Goal: Find specific page/section: Find specific page/section

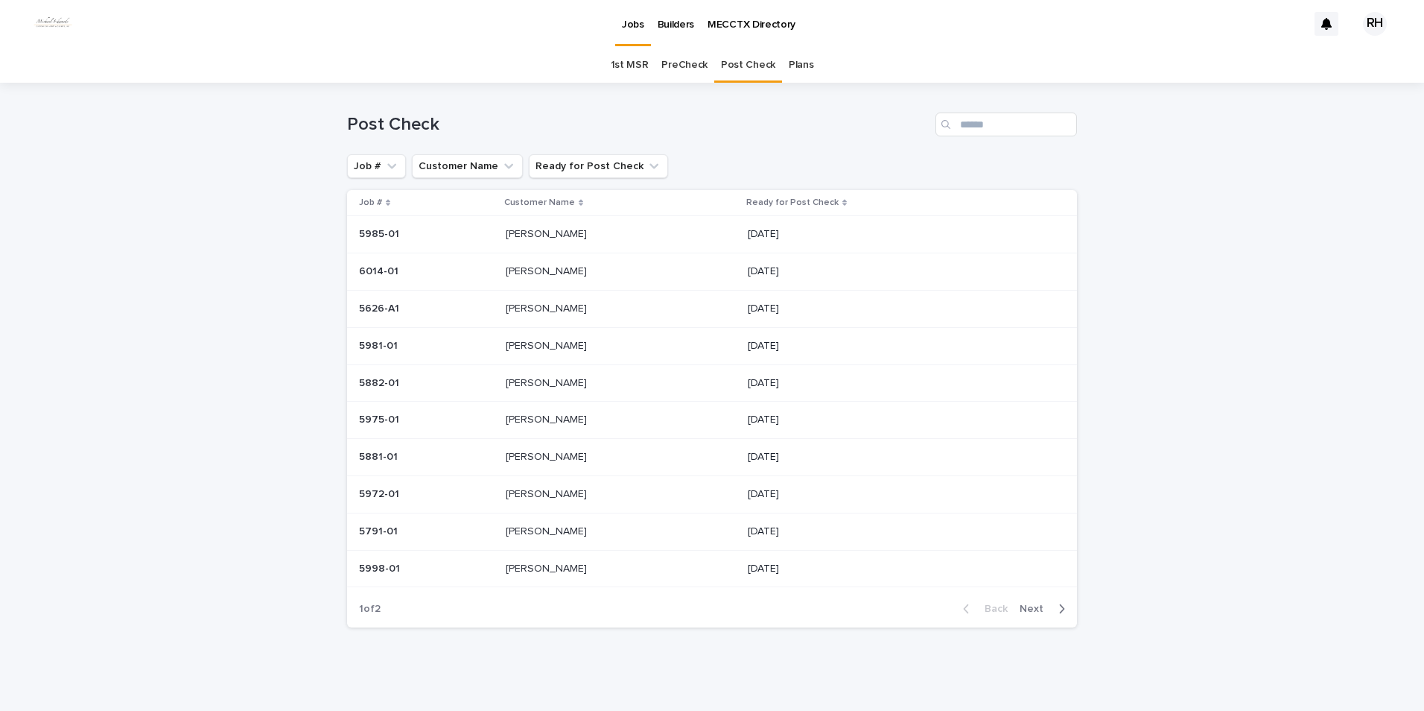
click at [1024, 606] on span "Next" at bounding box center [1036, 608] width 33 height 10
click at [513, 382] on p "[PERSON_NAME]" at bounding box center [548, 382] width 84 height 16
click at [518, 450] on p "[PERSON_NAME]" at bounding box center [548, 453] width 84 height 16
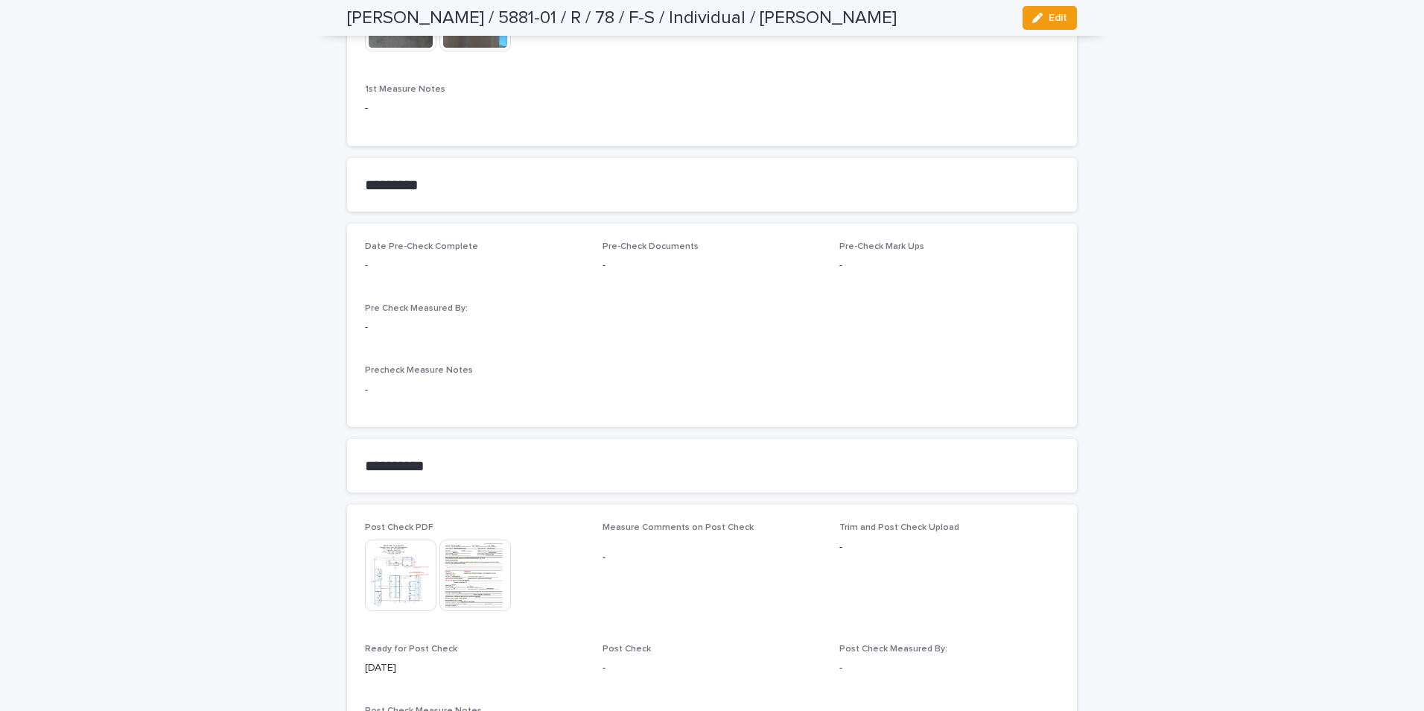
scroll to position [1415, 0]
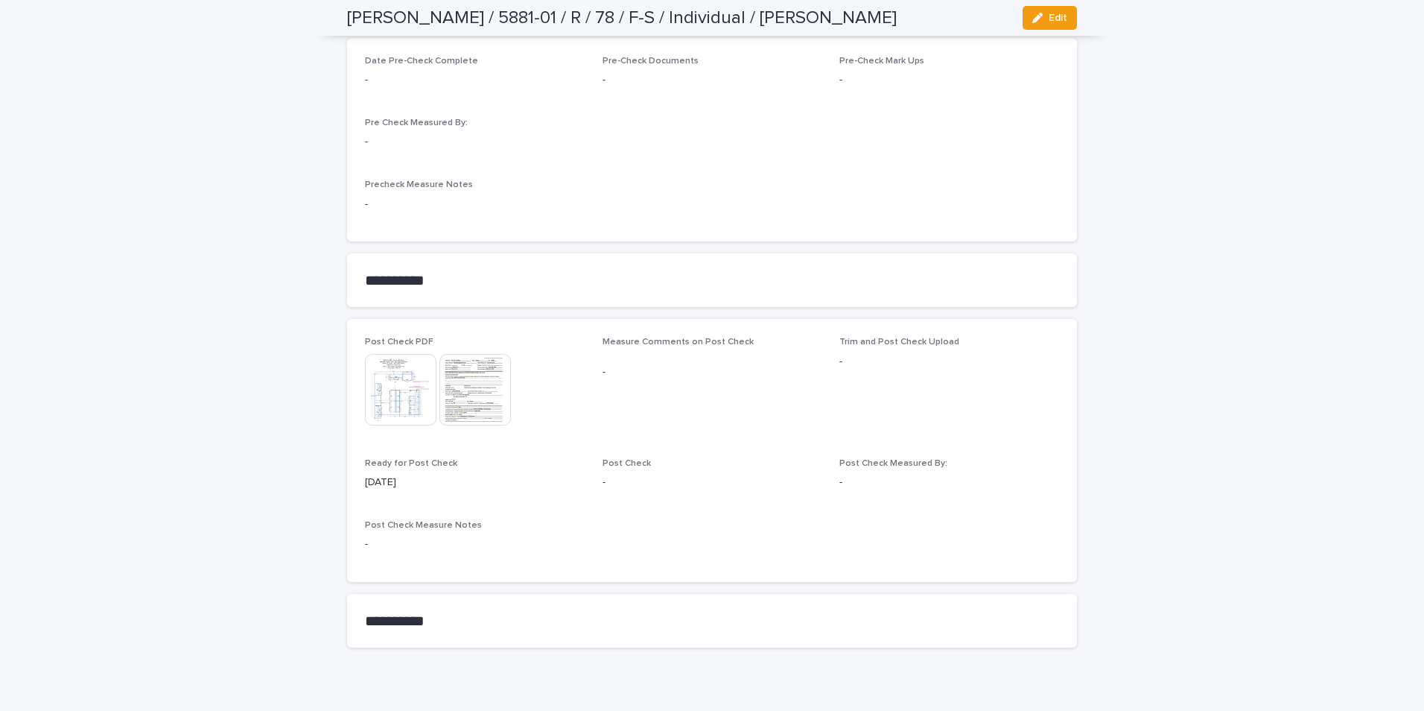
click at [466, 378] on img at bounding box center [476, 390] width 72 height 72
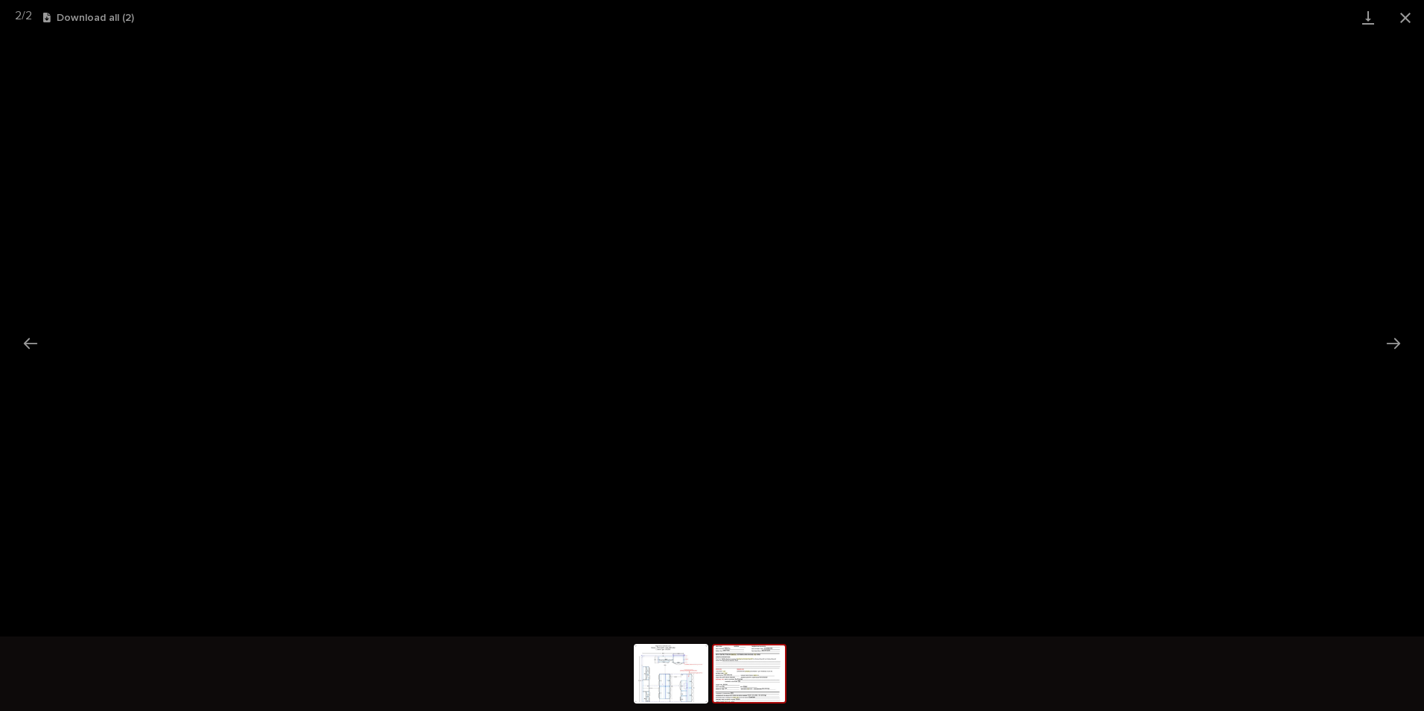
click at [1400, 18] on button "Close gallery" at bounding box center [1405, 17] width 37 height 35
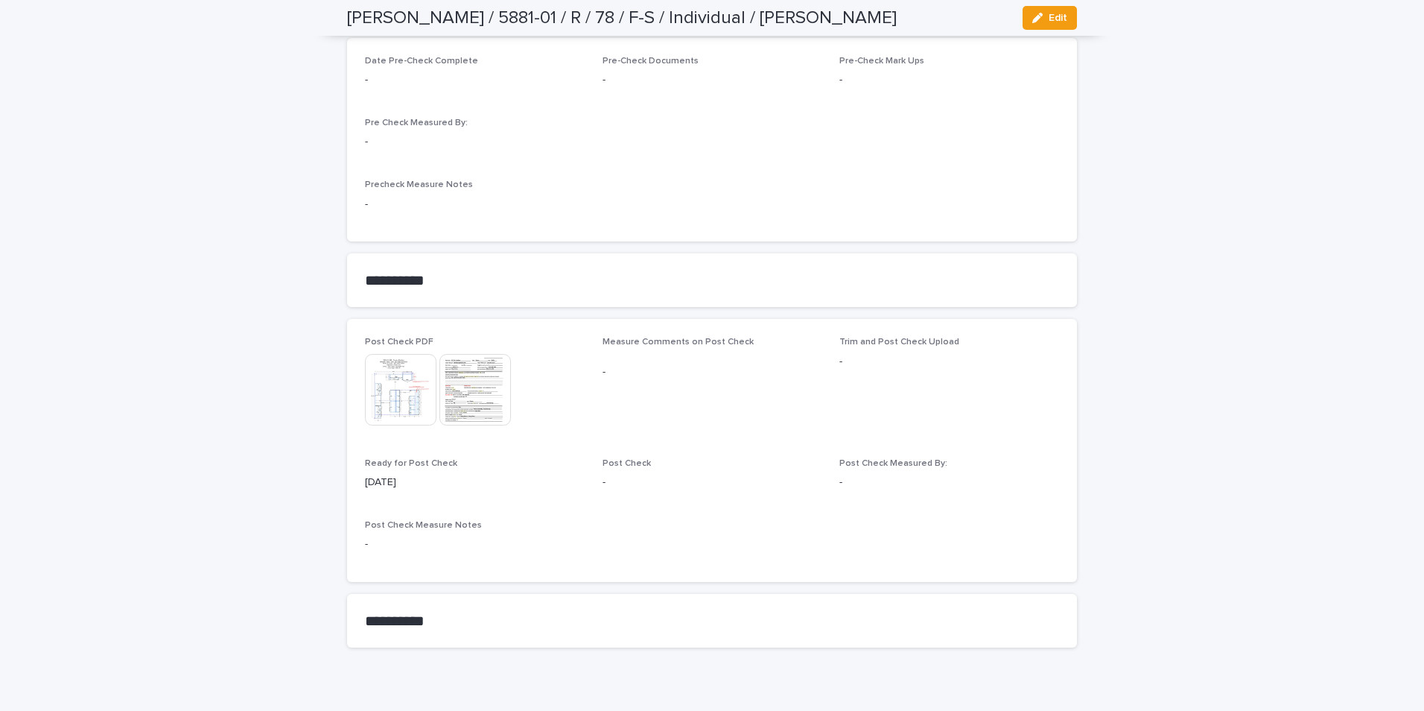
click at [407, 390] on img at bounding box center [401, 390] width 72 height 72
